Goal: Transaction & Acquisition: Purchase product/service

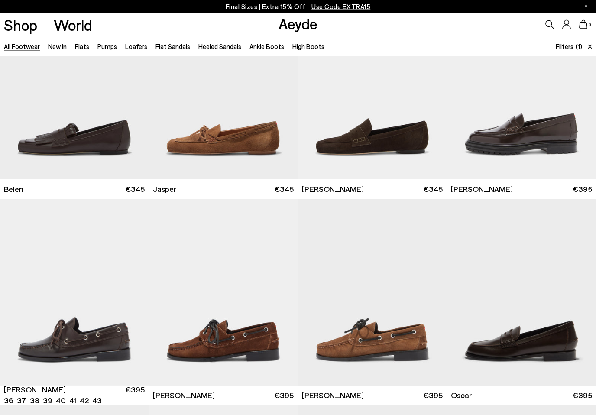
scroll to position [64, 0]
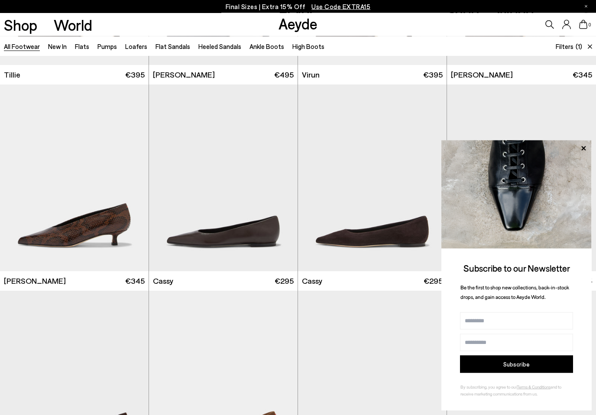
scroll to position [1003, 0]
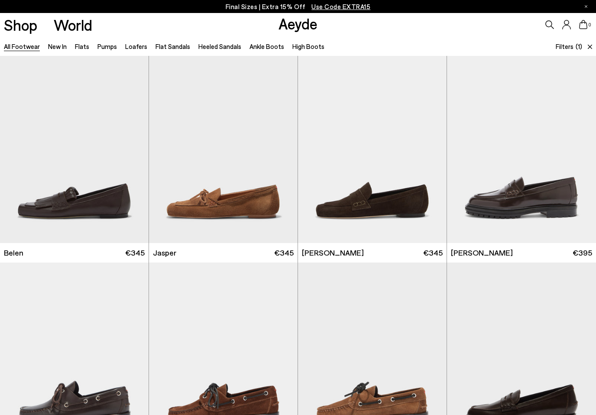
scroll to position [2118, 0]
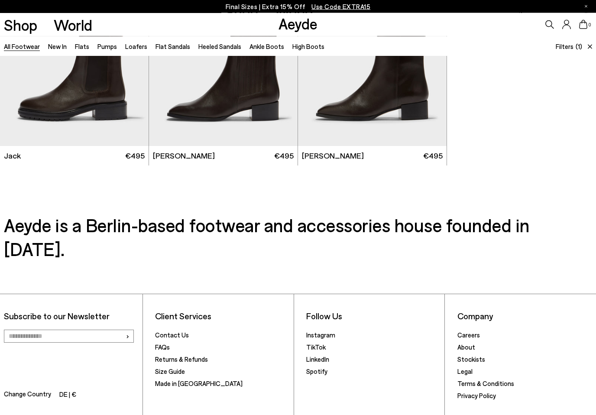
scroll to position [3818, 0]
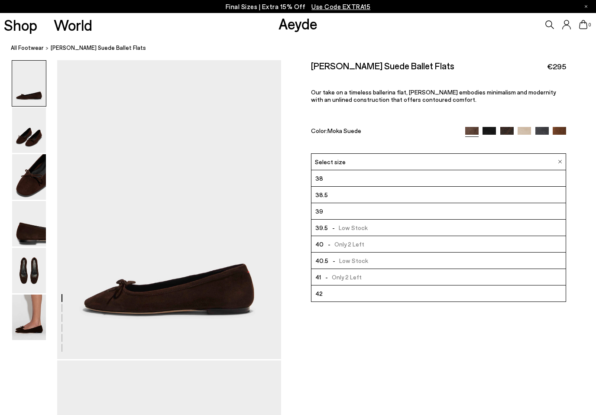
scroll to position [49, 0]
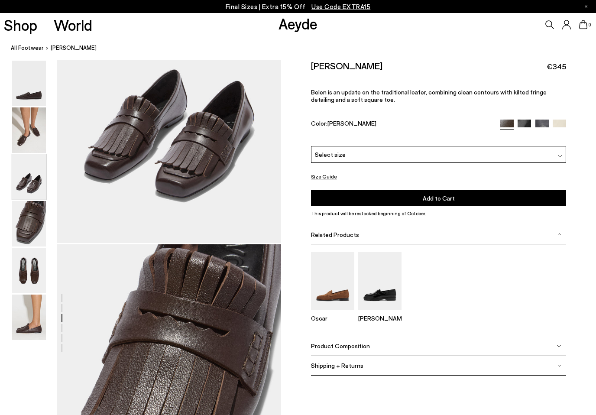
scroll to position [700, 0]
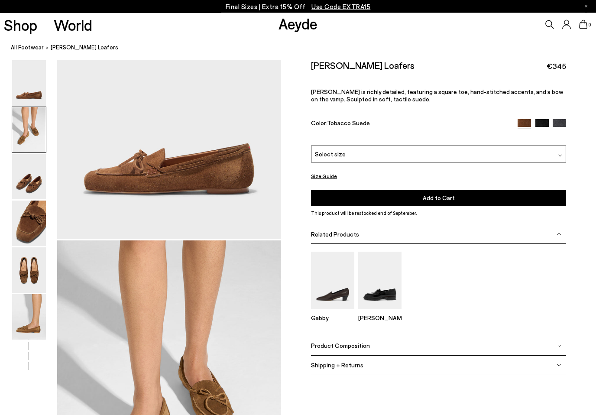
scroll to position [300, 0]
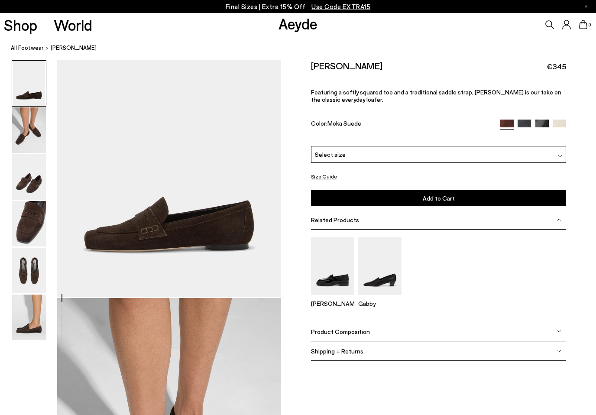
scroll to position [54, 0]
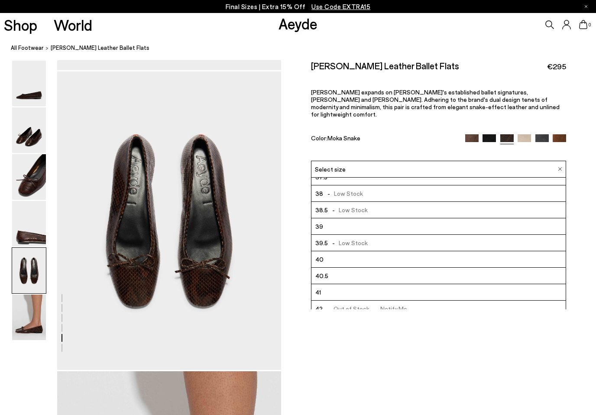
scroll to position [42, 0]
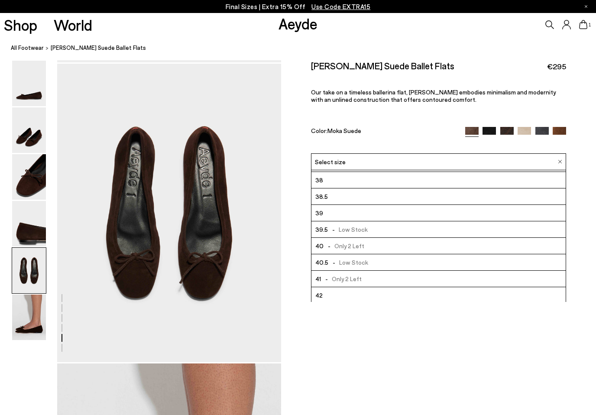
scroll to position [49, 0]
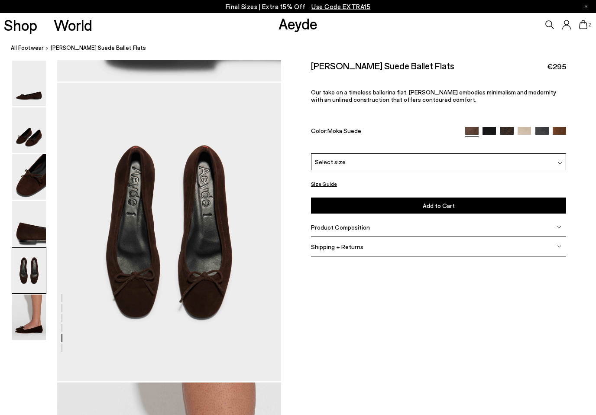
scroll to position [1176, 0]
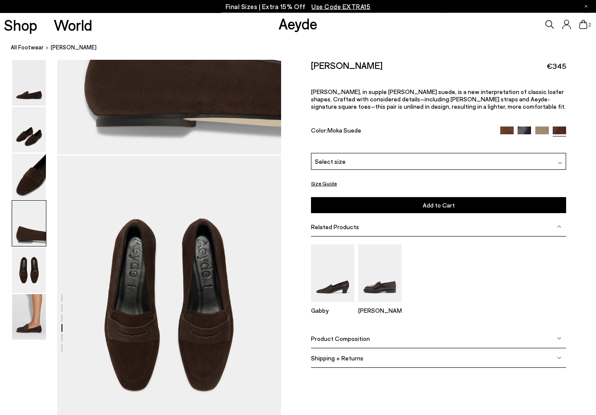
scroll to position [1091, 0]
